Goal: Navigation & Orientation: Find specific page/section

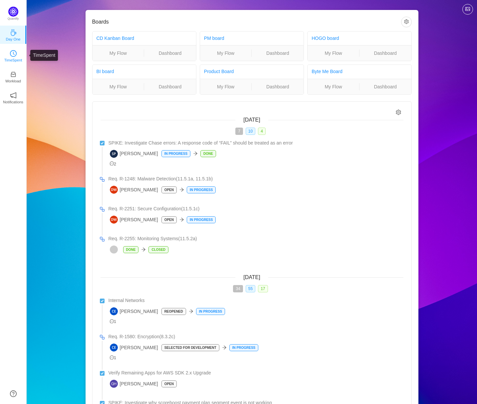
click at [10, 56] on link "TimeSpent" at bounding box center [13, 55] width 7 height 7
click at [405, 24] on button "button" at bounding box center [406, 22] width 11 height 11
click at [218, 37] on link "PM board" at bounding box center [214, 38] width 20 height 5
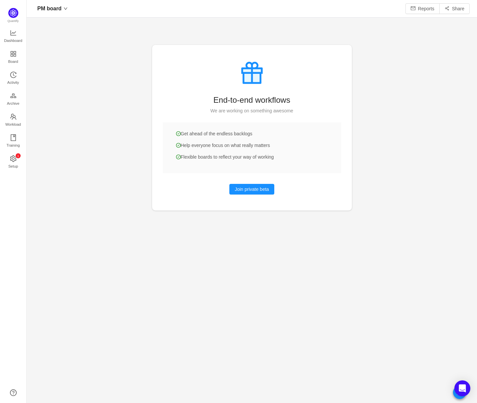
scroll to position [403, 450]
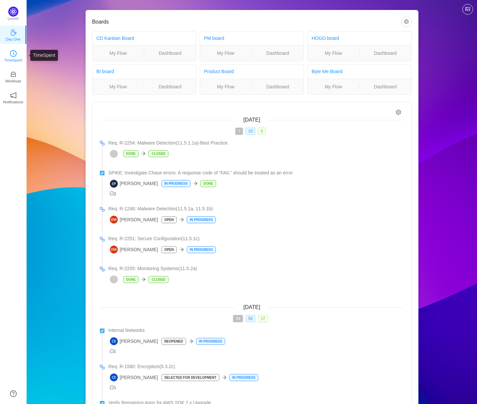
click at [13, 57] on icon "icon: clock-circle" at bounding box center [13, 53] width 7 height 7
